Goal: Information Seeking & Learning: Check status

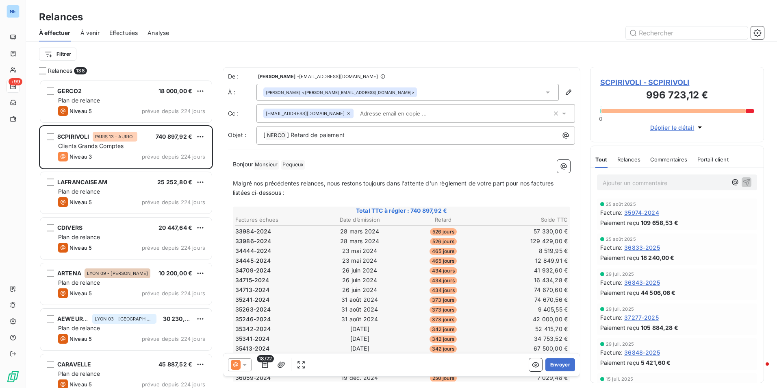
scroll to position [223, 0]
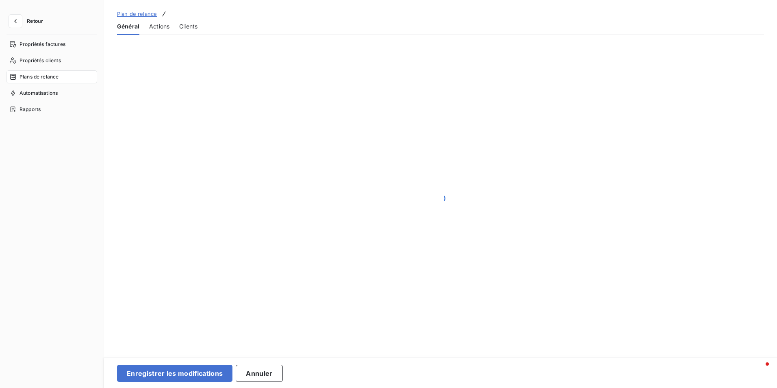
click at [168, 78] on div at bounding box center [440, 198] width 673 height 327
click at [51, 41] on span "Propriétés factures" at bounding box center [43, 44] width 46 height 7
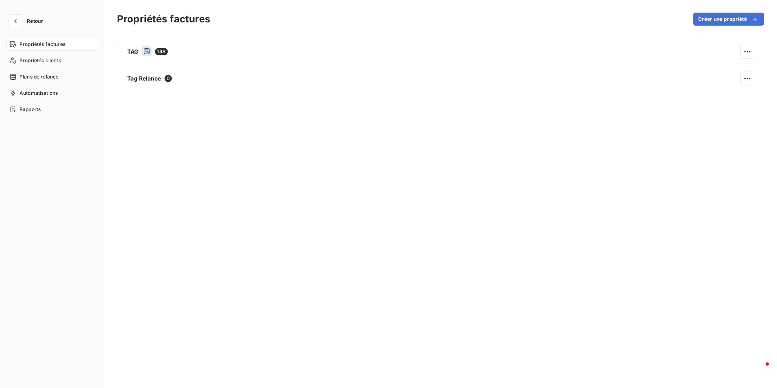
click at [32, 19] on span "Retour" at bounding box center [35, 21] width 16 height 5
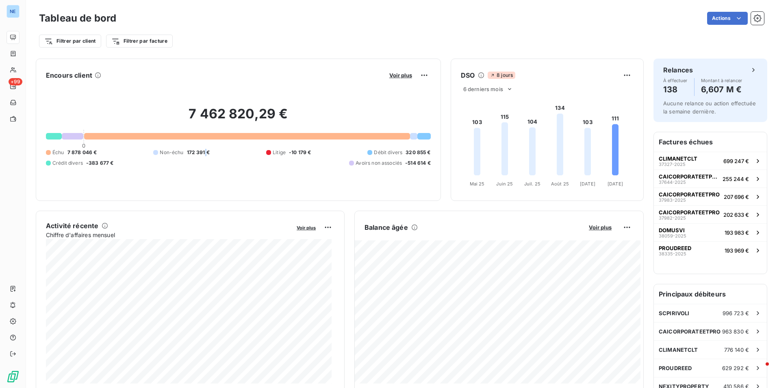
click at [205, 161] on div "Échu 7 878 046 € Non-échu 172 391 € Litige -10 179 € Débit divers 320 855 € Cré…" at bounding box center [238, 158] width 385 height 18
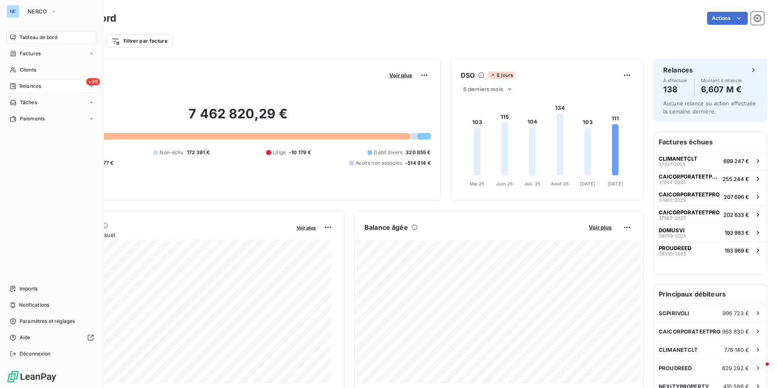
click at [35, 86] on span "Relances" at bounding box center [31, 85] width 22 height 7
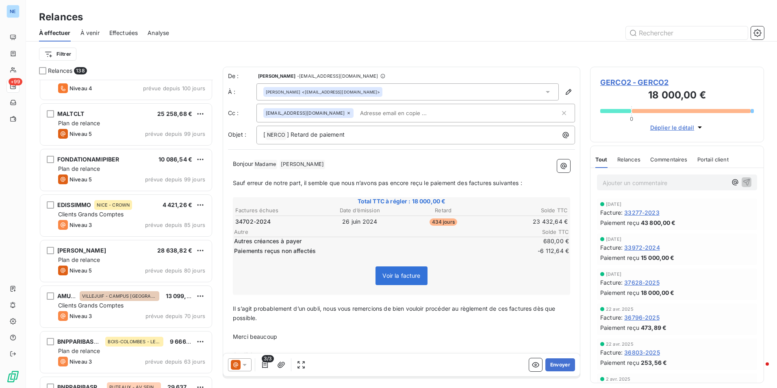
scroll to position [1382, 0]
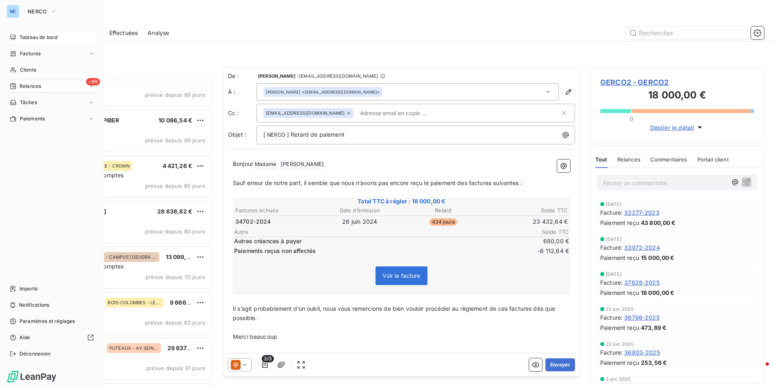
click at [41, 39] on span "Tableau de bord" at bounding box center [39, 37] width 38 height 7
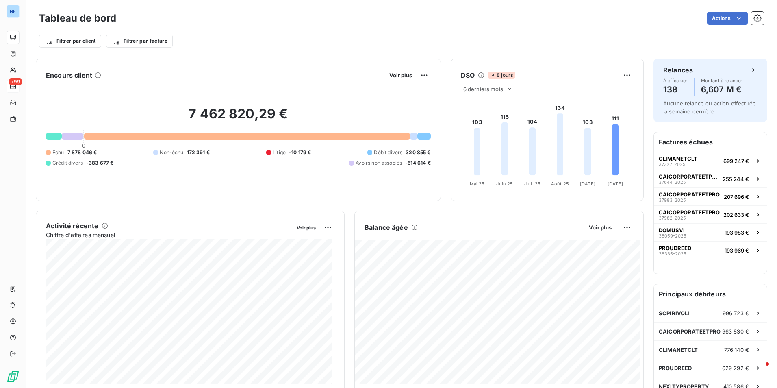
click at [170, 137] on div at bounding box center [247, 136] width 326 height 7
click at [594, 229] on span "Voir plus" at bounding box center [600, 227] width 23 height 7
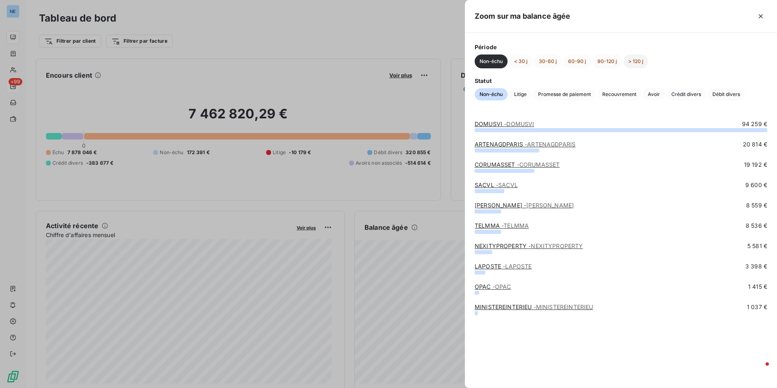
click at [634, 60] on button "> 120 j" at bounding box center [635, 61] width 25 height 14
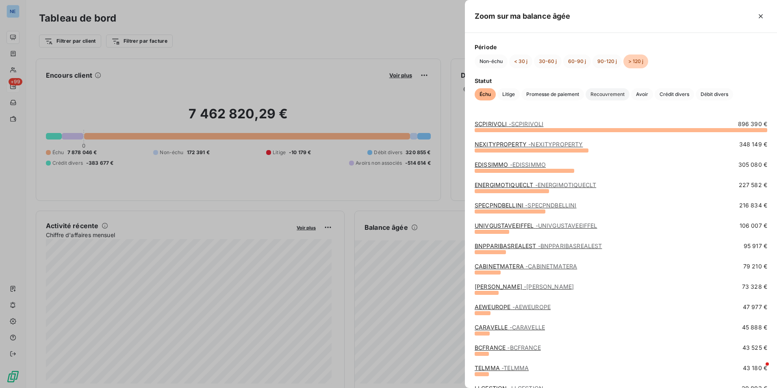
click at [605, 93] on span "Recouvrement" at bounding box center [607, 94] width 44 height 12
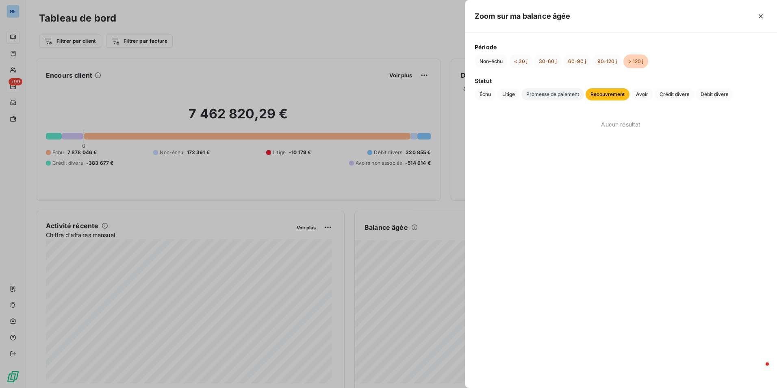
click at [574, 93] on span "Promesse de paiement" at bounding box center [552, 94] width 63 height 12
click at [510, 96] on span "Litige" at bounding box center [508, 94] width 22 height 12
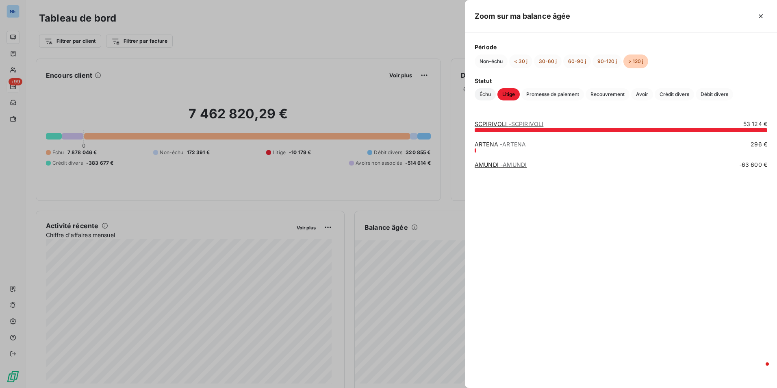
click at [485, 94] on span "Échu" at bounding box center [485, 94] width 21 height 12
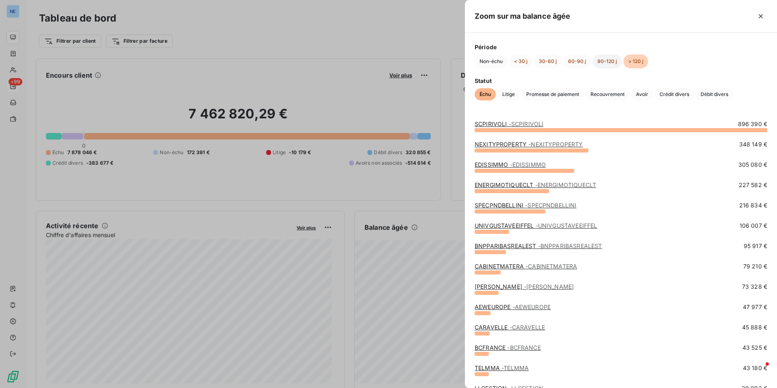
click at [608, 61] on button "90-120 j" at bounding box center [606, 61] width 29 height 14
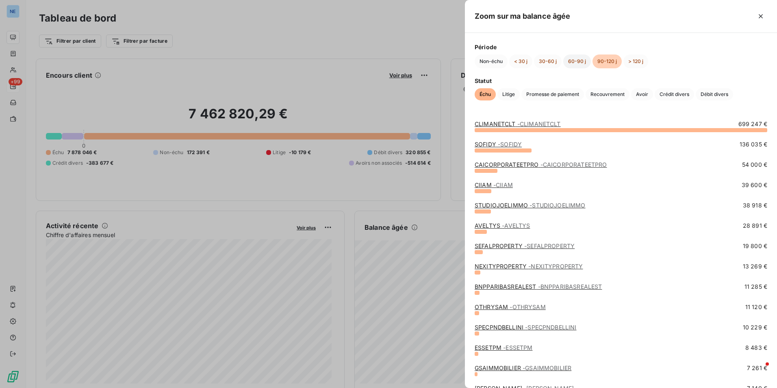
click at [570, 63] on button "60-90 j" at bounding box center [577, 61] width 28 height 14
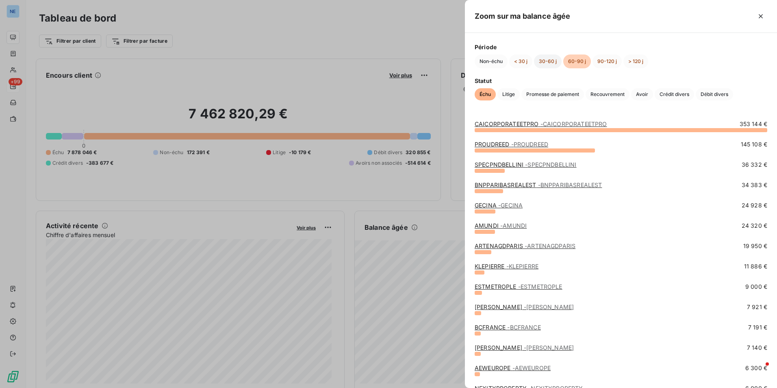
click at [553, 63] on button "30-60 j" at bounding box center [548, 61] width 28 height 14
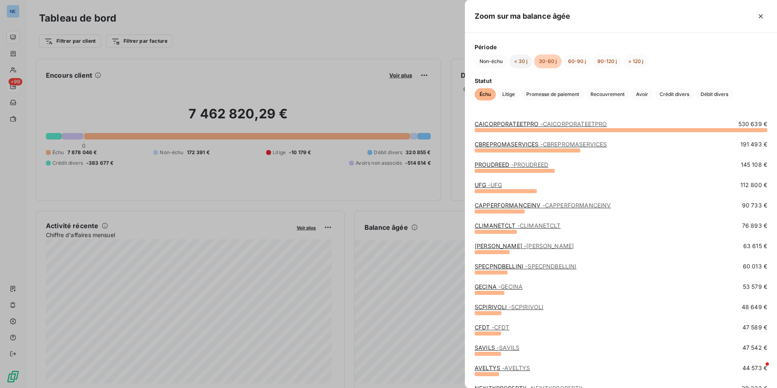
click at [518, 64] on button "< 30 j" at bounding box center [520, 61] width 23 height 14
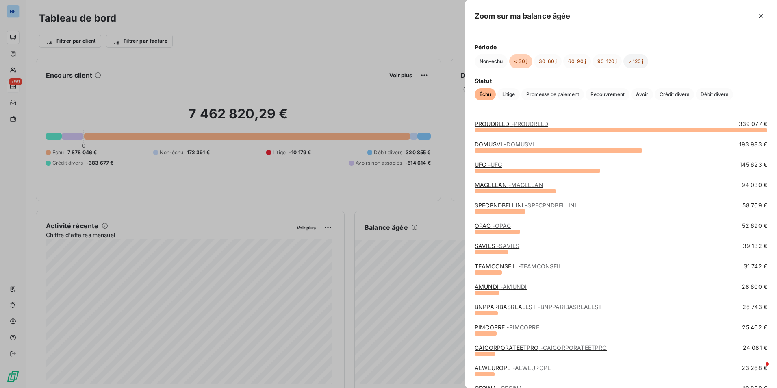
click at [636, 60] on button "> 120 j" at bounding box center [635, 61] width 25 height 14
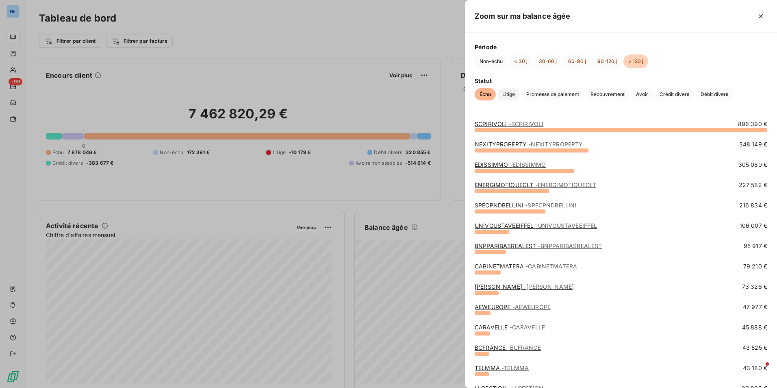
click at [505, 94] on span "Litige" at bounding box center [508, 94] width 22 height 12
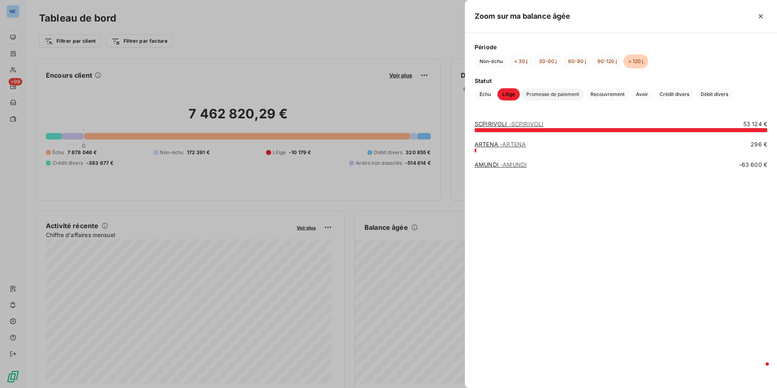
click at [542, 90] on span "Promesse de paiement" at bounding box center [552, 94] width 63 height 12
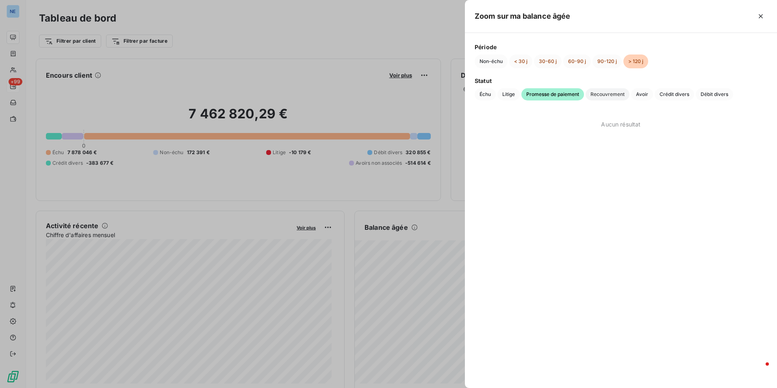
click at [603, 93] on span "Recouvrement" at bounding box center [607, 94] width 44 height 12
click at [640, 91] on span "Avoir" at bounding box center [642, 94] width 22 height 12
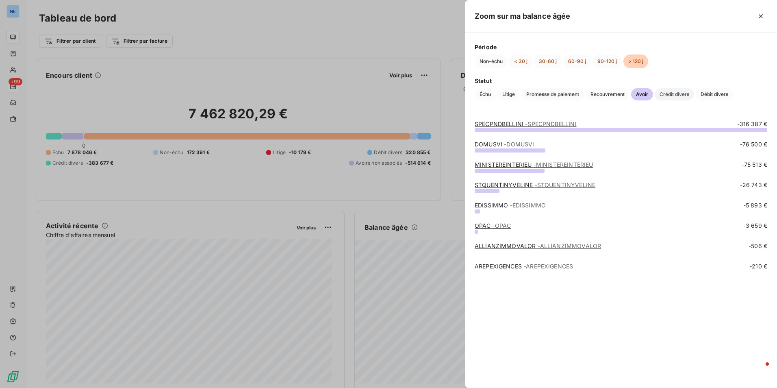
click at [669, 93] on span "Crédit divers" at bounding box center [674, 94] width 39 height 12
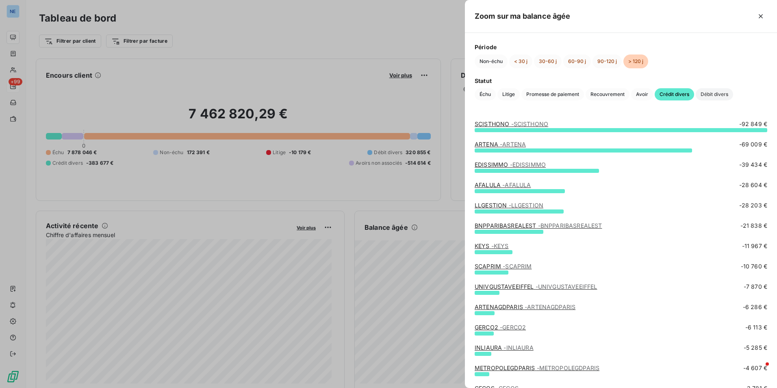
click at [709, 91] on span "Débit divers" at bounding box center [714, 94] width 37 height 12
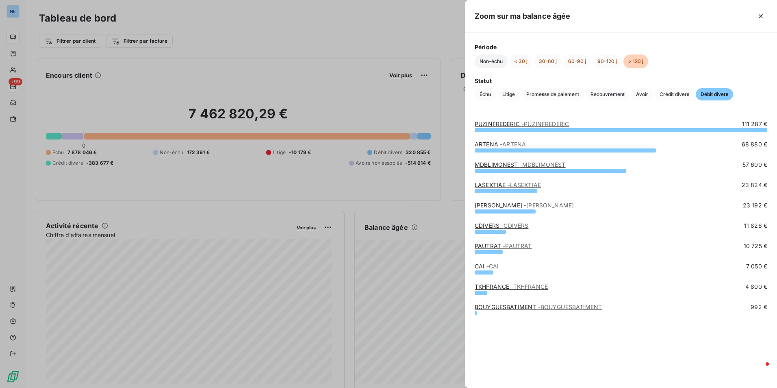
click at [494, 61] on button "Non-échu" at bounding box center [491, 61] width 33 height 14
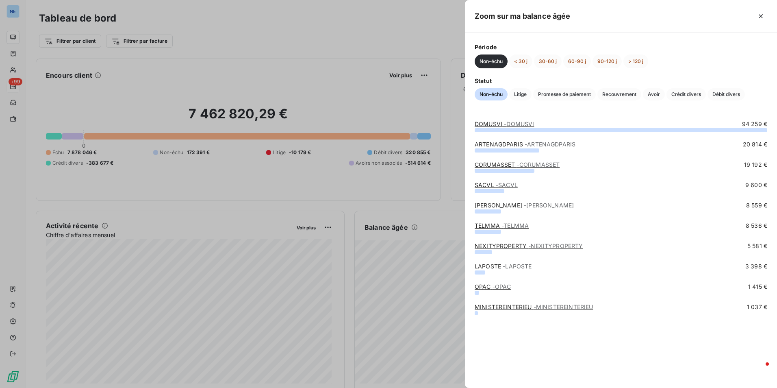
click at [466, 32] on div "Zoom sur ma balance âgée" at bounding box center [621, 16] width 312 height 33
click at [280, 32] on div at bounding box center [388, 194] width 777 height 388
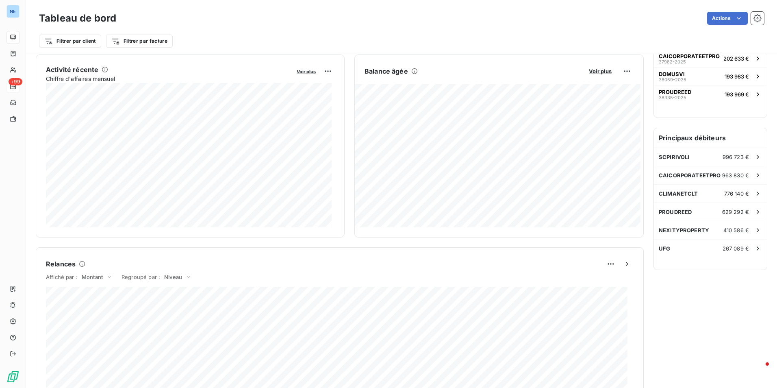
scroll to position [163, 0]
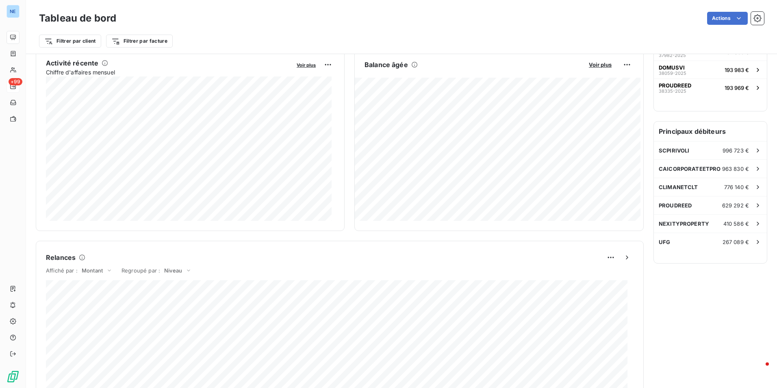
click at [694, 297] on div "Relances À effectuer 138 Montant à relancer 6,607 M € Aucune relance ou action …" at bounding box center [710, 256] width 114 height 720
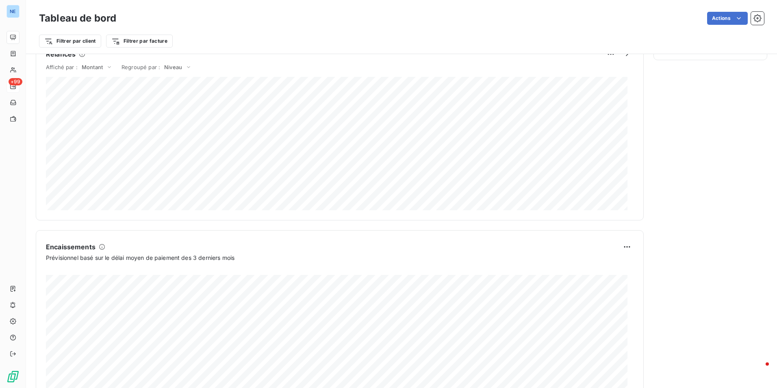
scroll to position [404, 0]
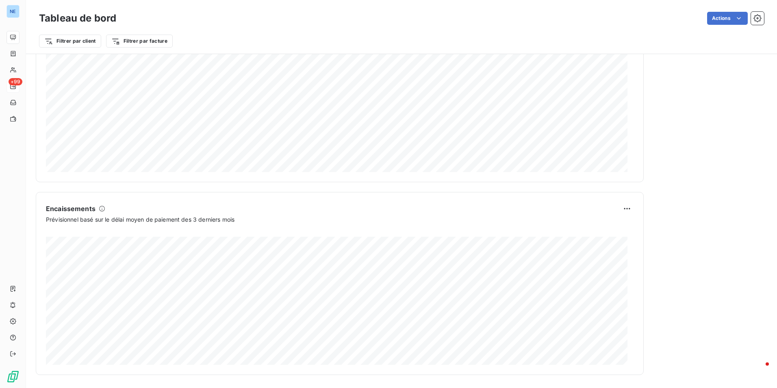
drag, startPoint x: 689, startPoint y: 242, endPoint x: 685, endPoint y: 245, distance: 5.0
click at [689, 242] on div "Relances À effectuer 138 Montant à relancer 6,607 M € Aucune relance ou action …" at bounding box center [710, 15] width 114 height 720
